Goal: Transaction & Acquisition: Purchase product/service

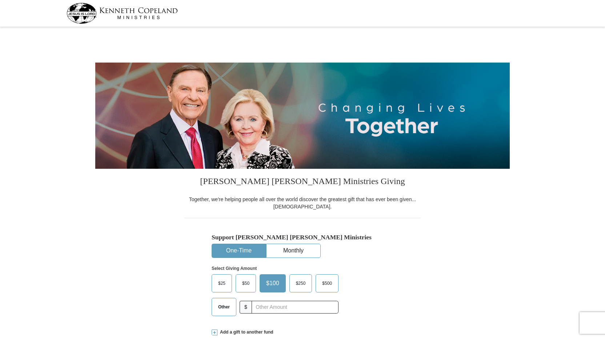
select select "VA"
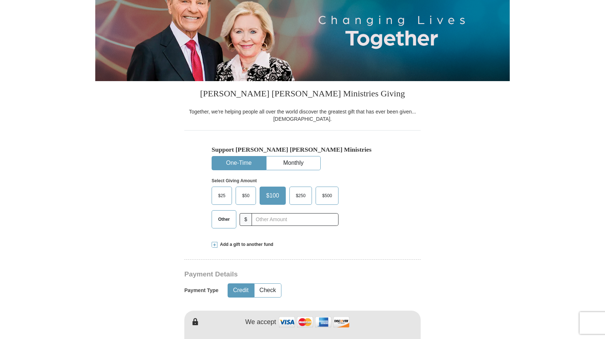
scroll to position [109, 0]
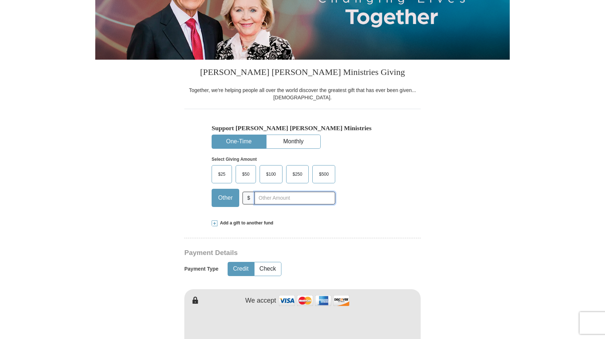
click at [275, 200] on input "text" at bounding box center [294, 198] width 81 height 13
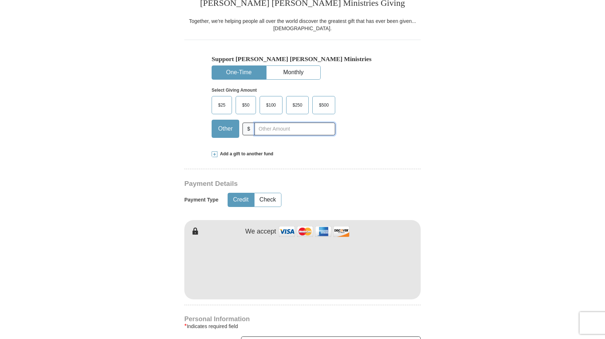
scroll to position [218, 0]
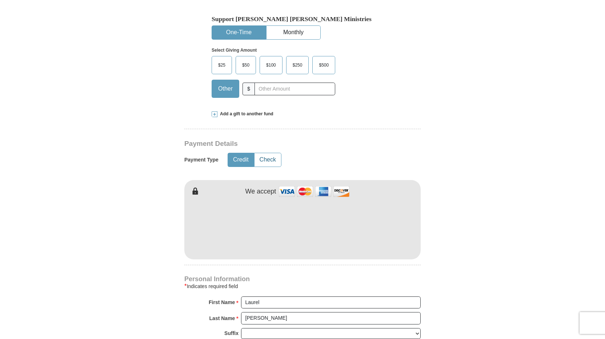
click at [262, 157] on button "Check" at bounding box center [267, 159] width 27 height 13
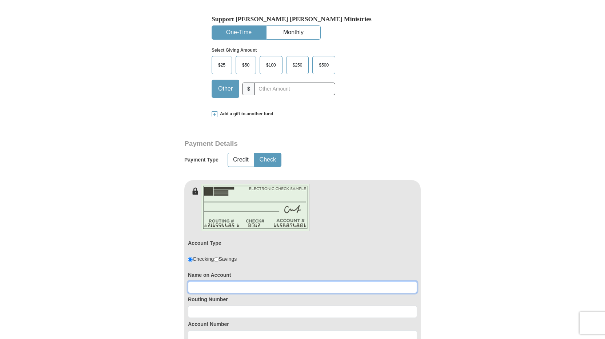
click at [226, 290] on input at bounding box center [302, 287] width 229 height 12
type input "Laurel Reese"
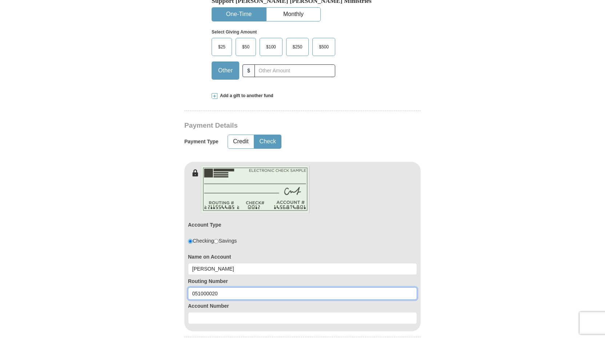
scroll to position [254, 0]
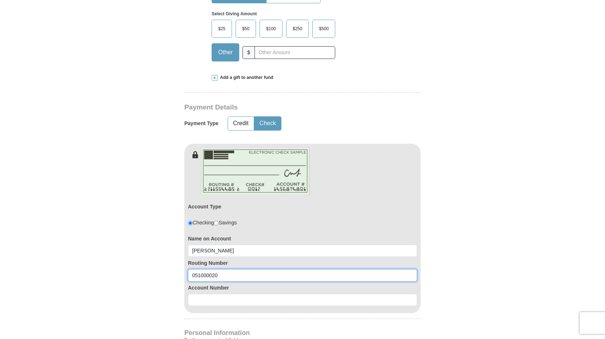
type input "051000020"
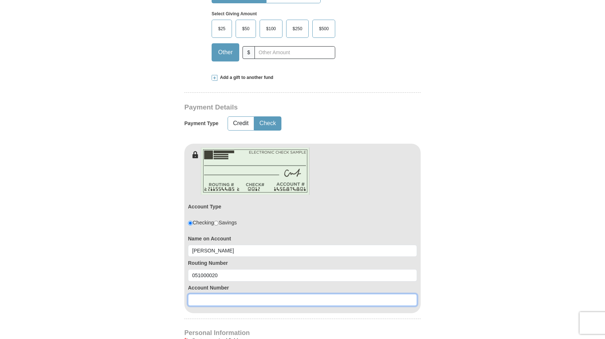
click at [217, 301] on input at bounding box center [302, 300] width 229 height 12
type input "4"
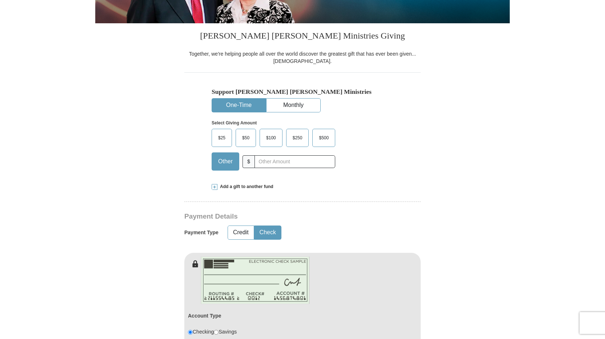
type input "1000191053320"
click at [275, 162] on input "text" at bounding box center [294, 161] width 81 height 13
type input "472.40"
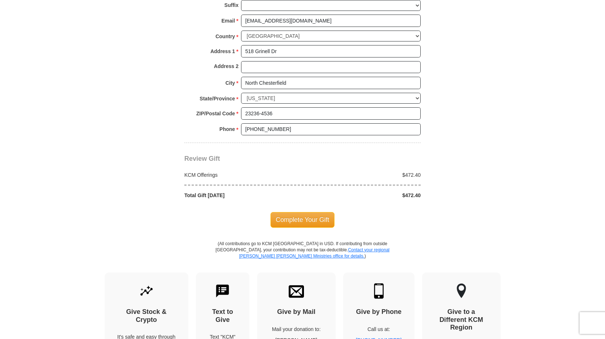
scroll to position [654, 0]
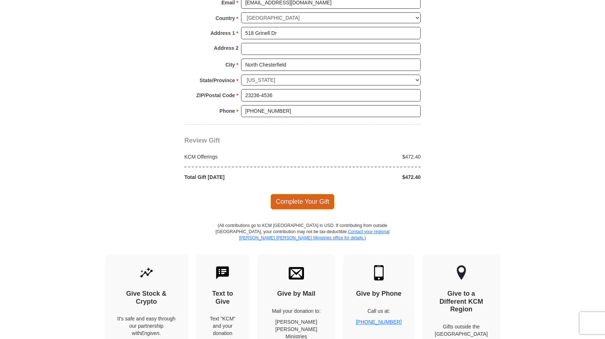
click at [291, 199] on span "Complete Your Gift" at bounding box center [302, 201] width 64 height 15
